Goal: Navigation & Orientation: Find specific page/section

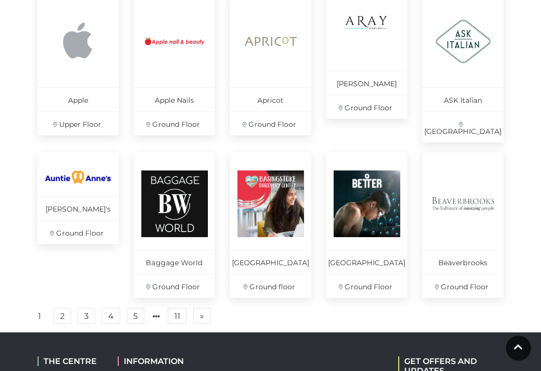
scroll to position [636, 0]
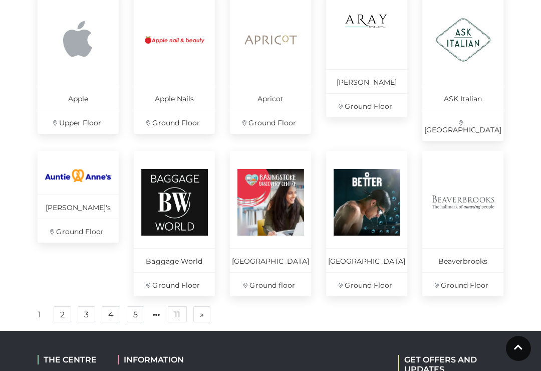
click at [61, 316] on link "2" at bounding box center [63, 314] width 18 height 16
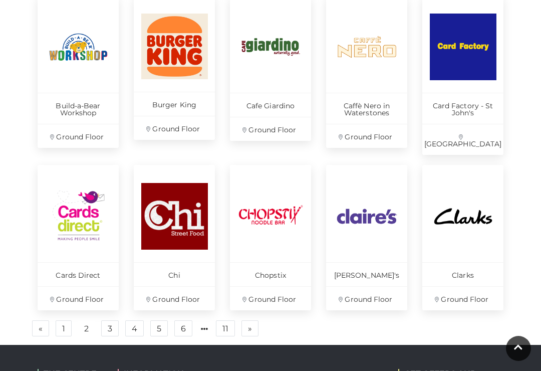
scroll to position [607, 0]
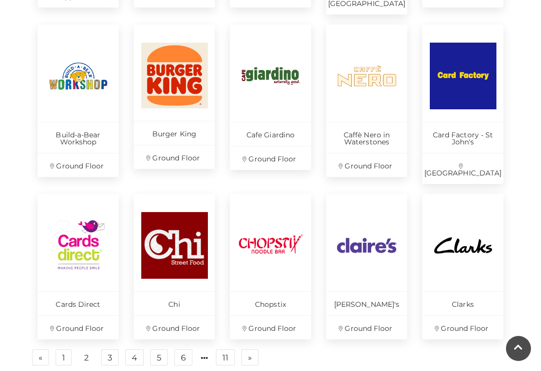
click at [86, 349] on link "2" at bounding box center [86, 357] width 17 height 16
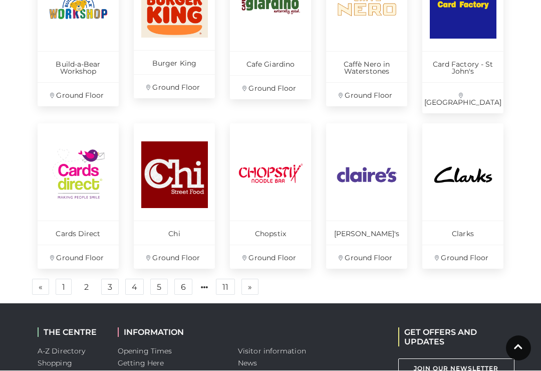
scroll to position [677, 0]
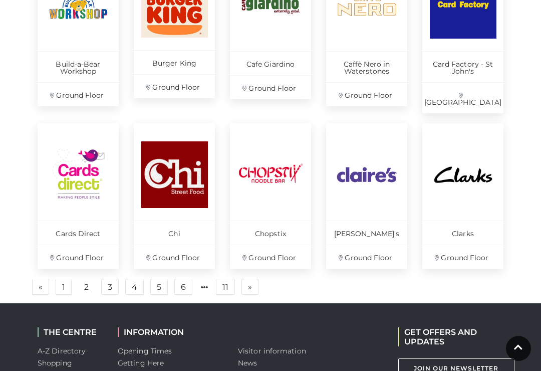
click at [135, 278] on link "4" at bounding box center [134, 286] width 19 height 16
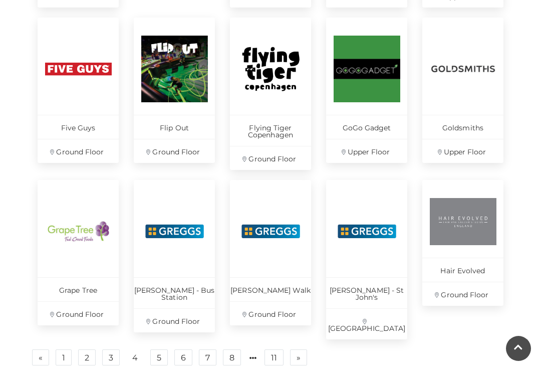
click at [138, 272] on link "Greggs - Bus Station Ground Floor" at bounding box center [174, 256] width 81 height 152
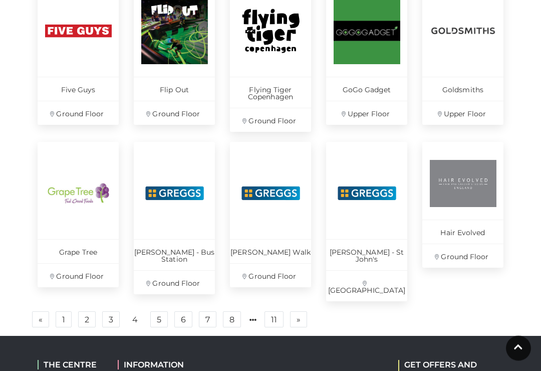
scroll to position [646, 0]
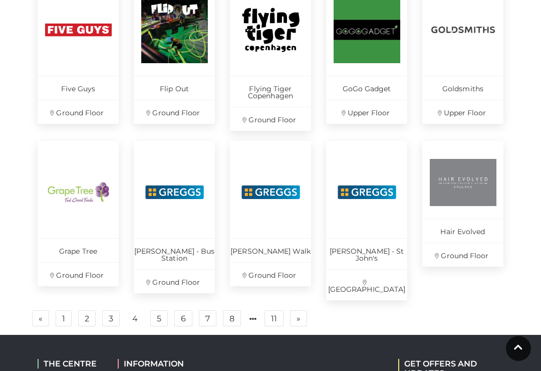
click at [163, 310] on link "5" at bounding box center [159, 318] width 18 height 16
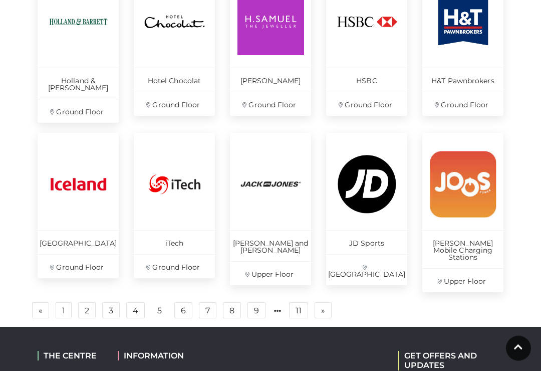
scroll to position [655, 0]
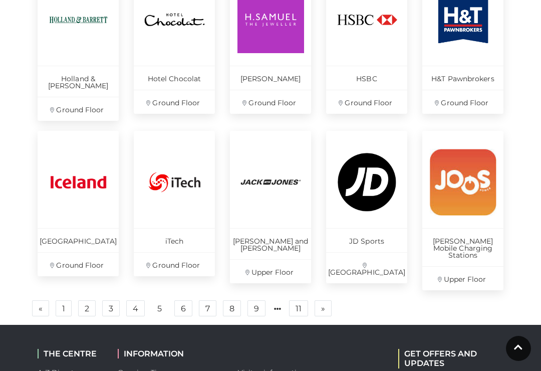
click at [188, 300] on link "6" at bounding box center [183, 308] width 18 height 16
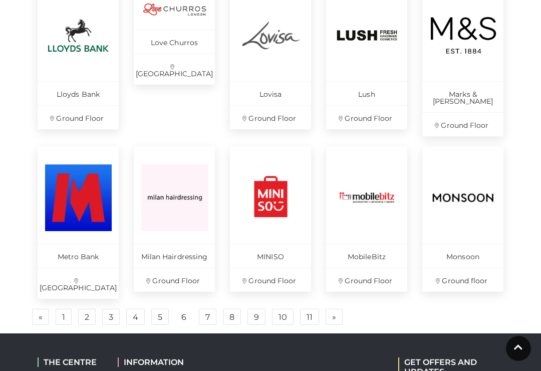
scroll to position [651, 0]
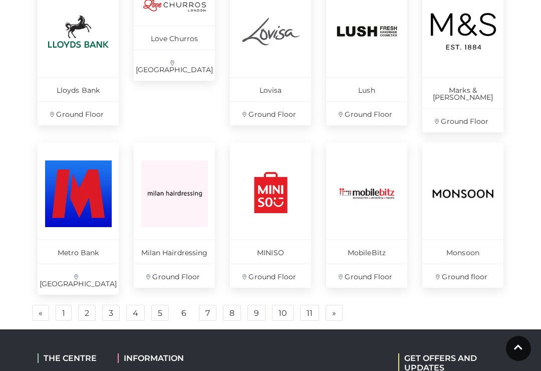
click at [208, 304] on link "7" at bounding box center [208, 312] width 18 height 16
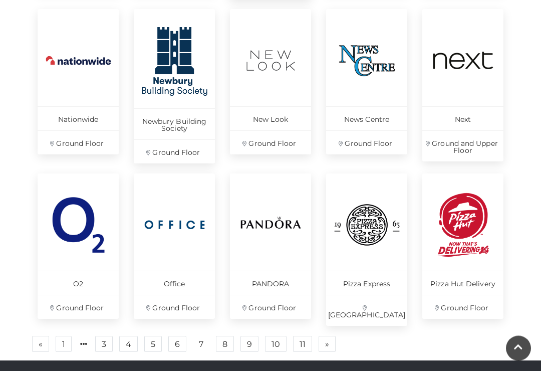
scroll to position [622, 0]
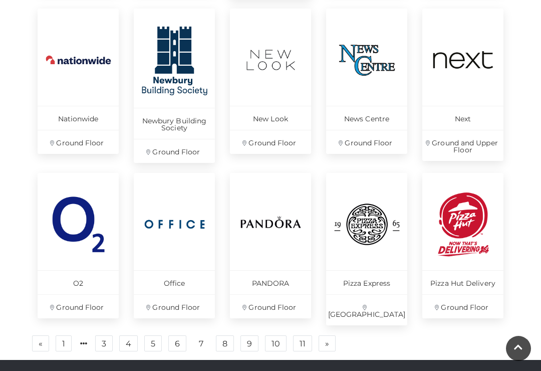
click at [225, 337] on link "8" at bounding box center [225, 343] width 18 height 16
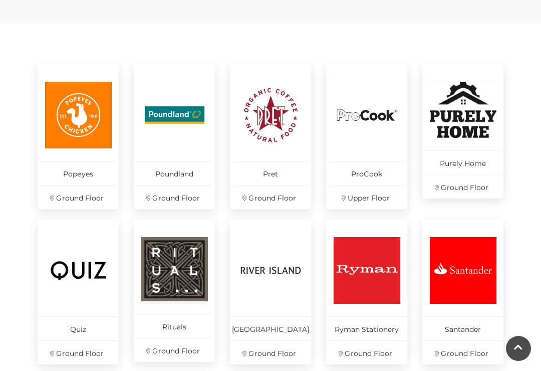
scroll to position [405, 0]
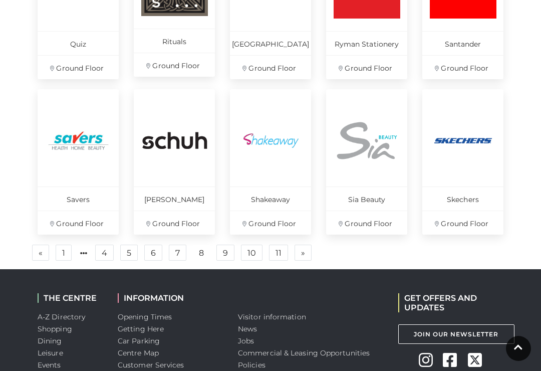
click at [228, 254] on link "9" at bounding box center [225, 252] width 18 height 16
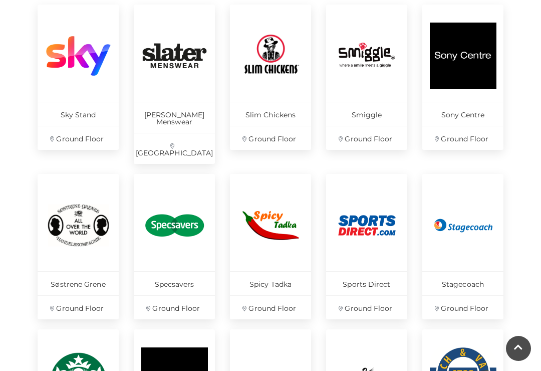
scroll to position [457, 0]
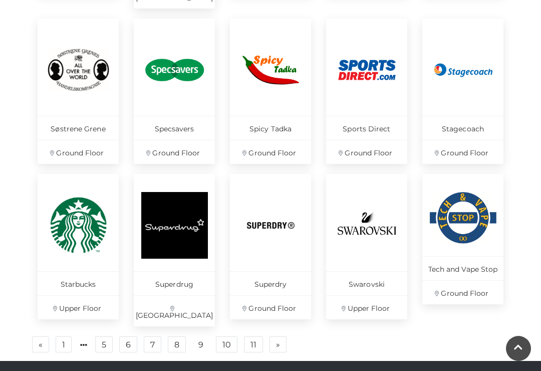
click at [229, 336] on link "10" at bounding box center [227, 344] width 22 height 16
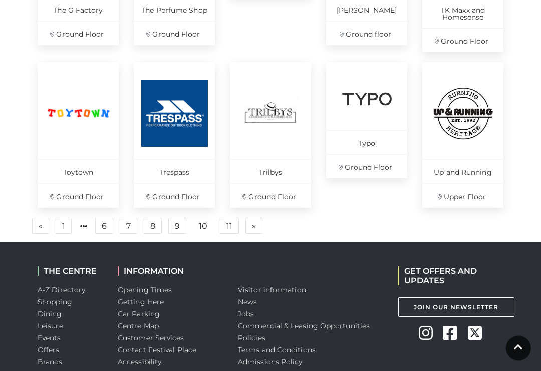
scroll to position [713, 0]
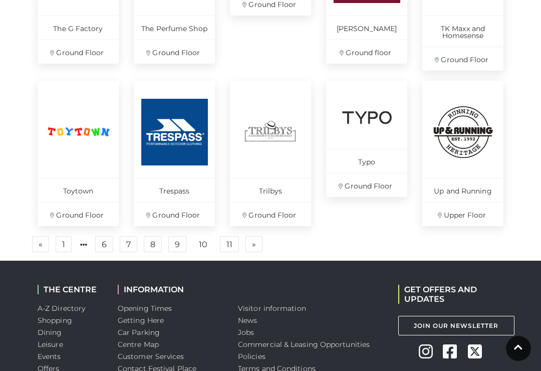
click at [230, 242] on link "11" at bounding box center [229, 244] width 19 height 16
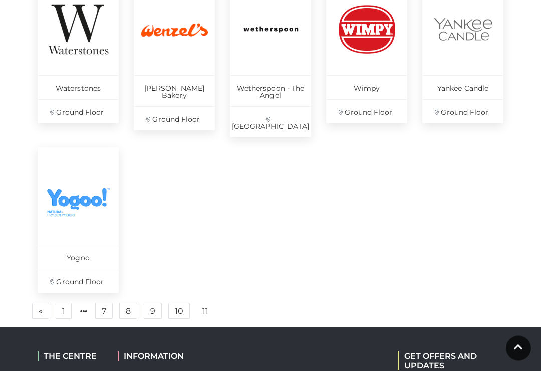
scroll to position [653, 0]
click at [207, 303] on link "11" at bounding box center [205, 311] width 18 height 16
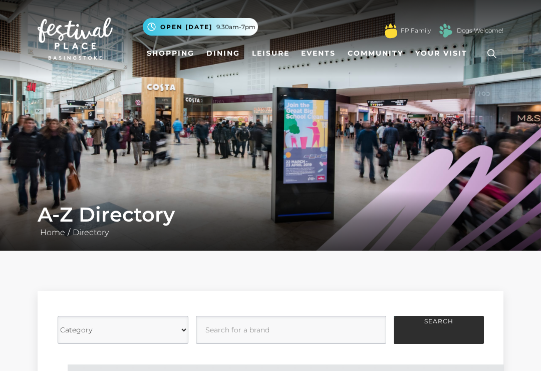
scroll to position [669, 0]
click at [174, 51] on link "Shopping" at bounding box center [171, 53] width 56 height 19
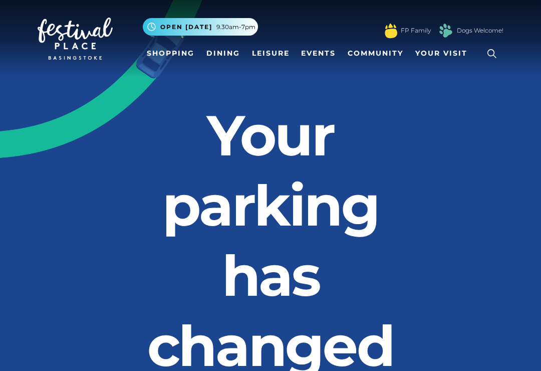
click at [175, 53] on link "Shopping" at bounding box center [171, 53] width 56 height 19
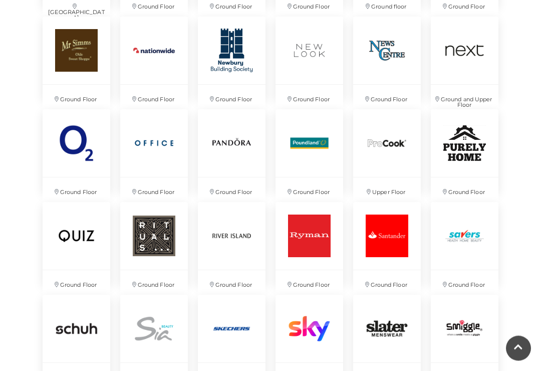
scroll to position [1688, 0]
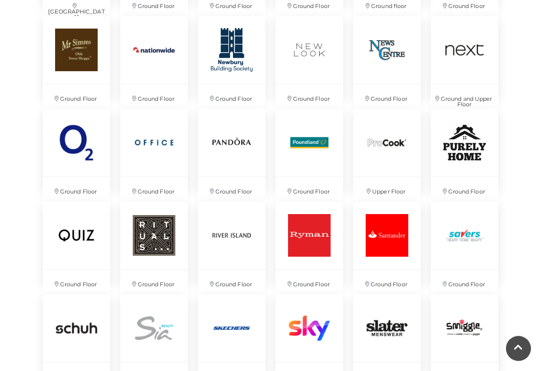
click at [163, 248] on img at bounding box center [154, 235] width 68 height 68
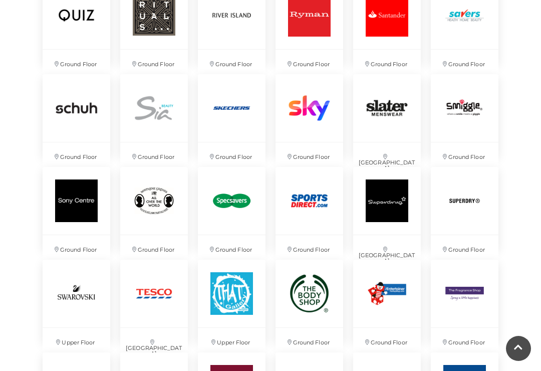
scroll to position [1904, 0]
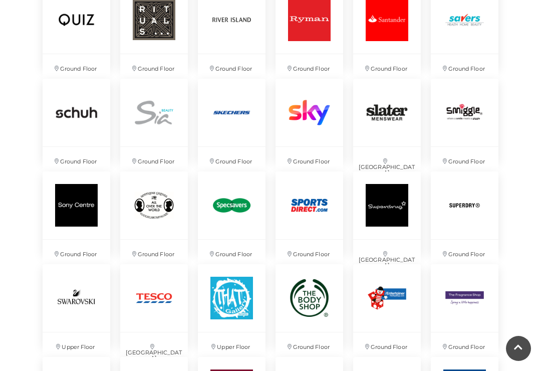
click at [160, 117] on img at bounding box center [154, 113] width 68 height 68
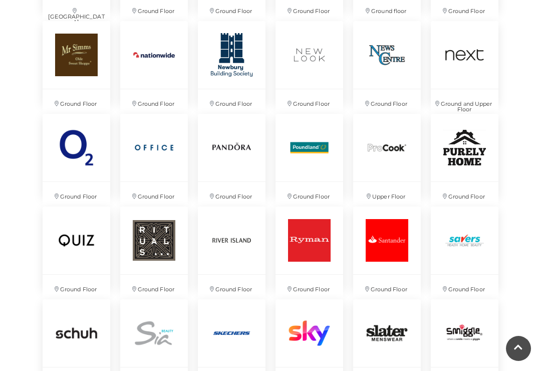
scroll to position [1682, 0]
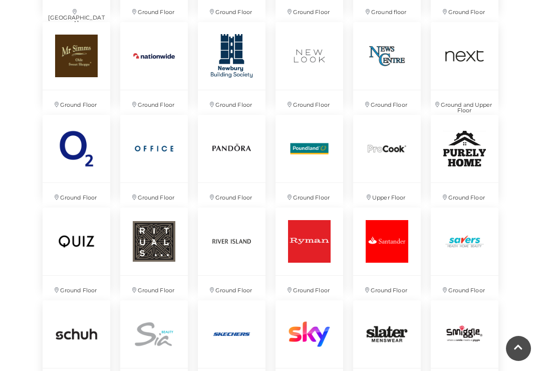
click at [464, 159] on img at bounding box center [465, 149] width 68 height 68
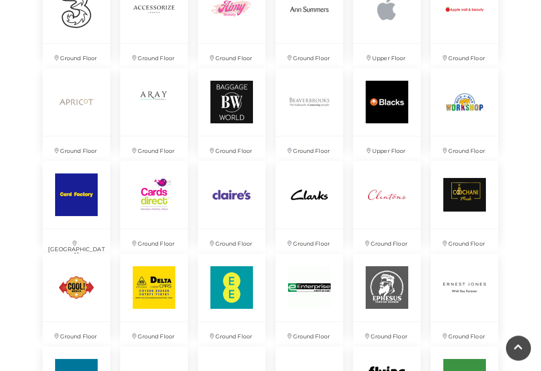
scroll to position [805, 0]
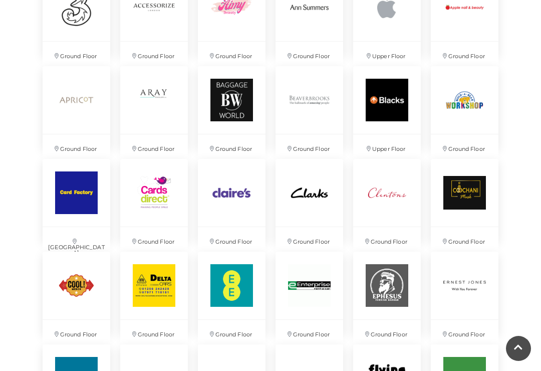
click at [154, 87] on img at bounding box center [154, 100] width 68 height 68
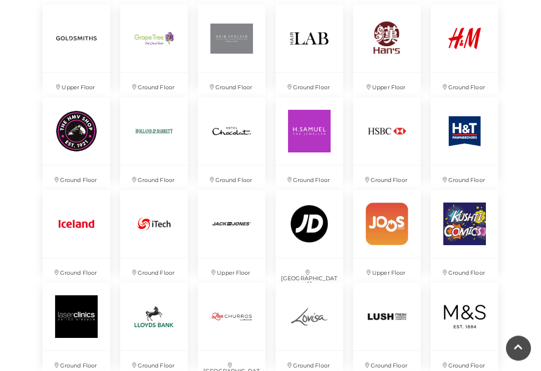
scroll to position [1237, 0]
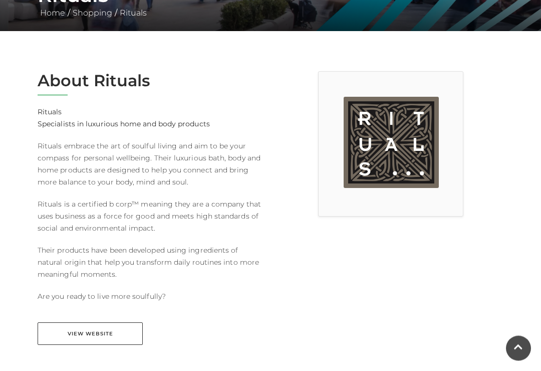
scroll to position [223, 0]
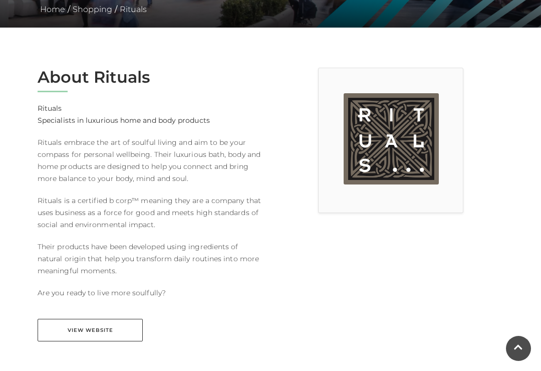
click at [102, 331] on link "View Website" at bounding box center [90, 329] width 105 height 23
